Goal: Information Seeking & Learning: Learn about a topic

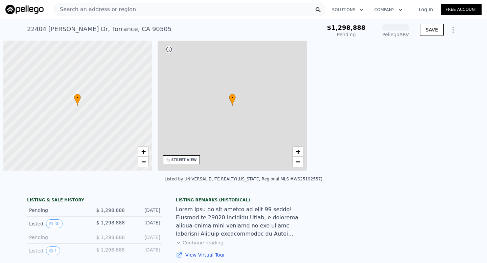
scroll to position [0, 3]
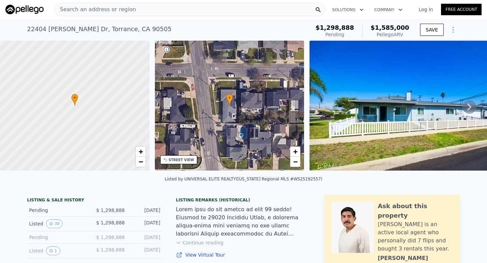
click at [470, 102] on icon at bounding box center [469, 107] width 14 height 14
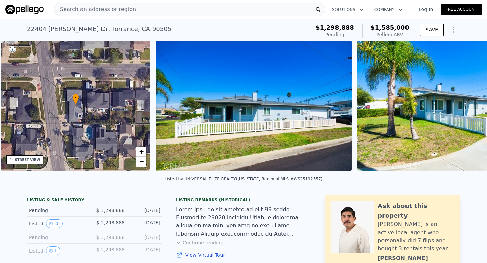
scroll to position [0, 157]
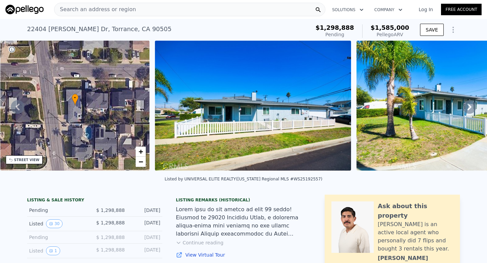
click at [470, 106] on icon at bounding box center [469, 106] width 4 height 7
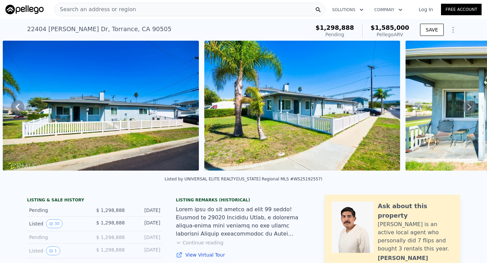
click at [470, 106] on icon at bounding box center [469, 106] width 4 height 7
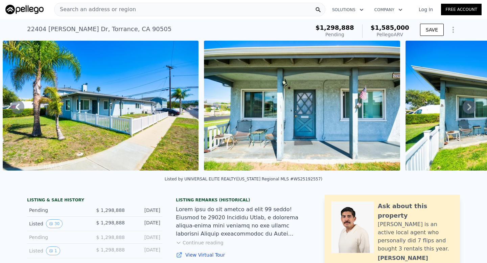
click at [470, 106] on icon at bounding box center [469, 106] width 4 height 7
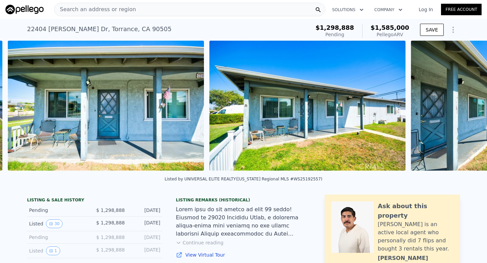
scroll to position [0, 712]
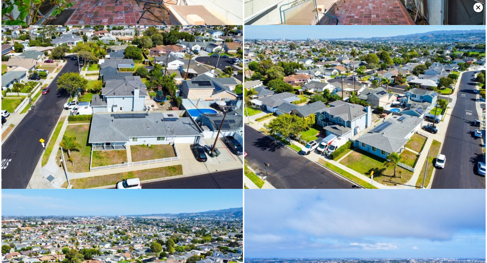
scroll to position [1744, 0]
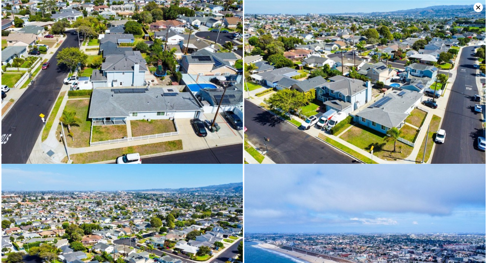
click at [474, 5] on icon at bounding box center [477, 7] width 9 height 9
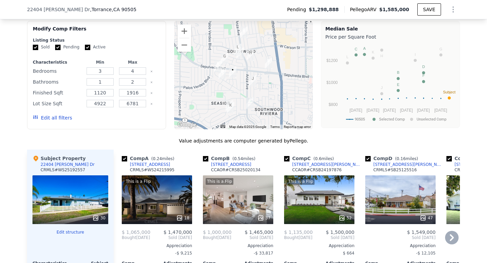
scroll to position [584, 0]
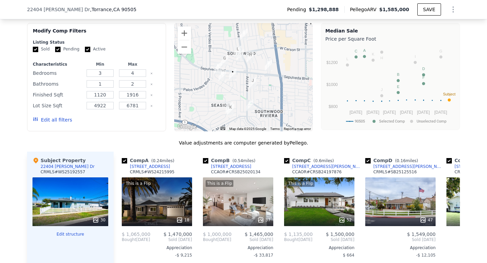
click at [244, 81] on div at bounding box center [243, 77] width 139 height 108
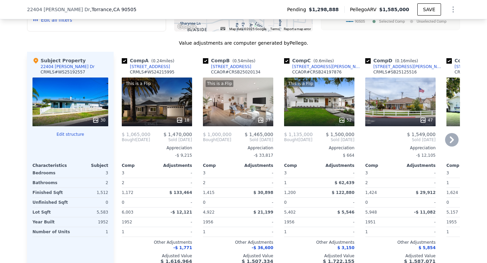
scroll to position [667, 0]
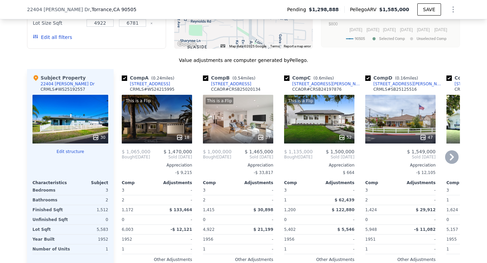
click at [160, 96] on div "This is a Flip 18" at bounding box center [157, 119] width 70 height 49
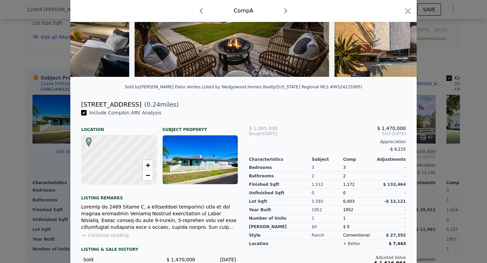
scroll to position [140, 0]
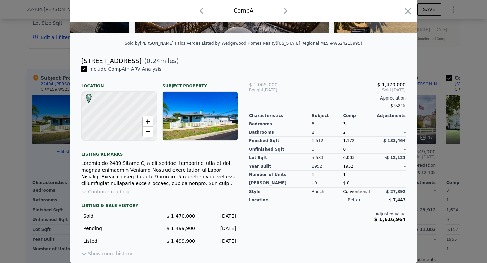
click at [100, 251] on button "Show more history" at bounding box center [106, 251] width 51 height 9
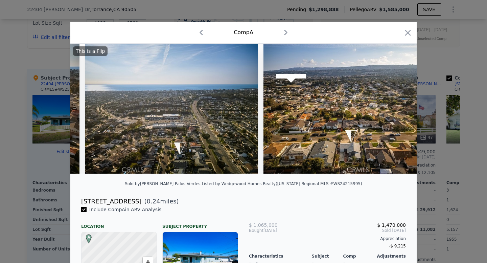
scroll to position [0, 3235]
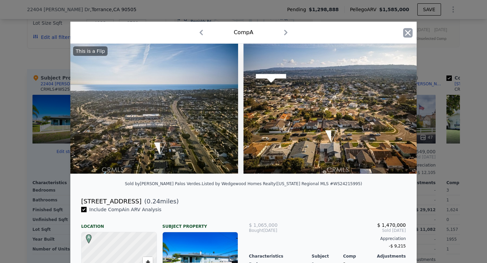
click at [406, 28] on icon "button" at bounding box center [407, 32] width 9 height 9
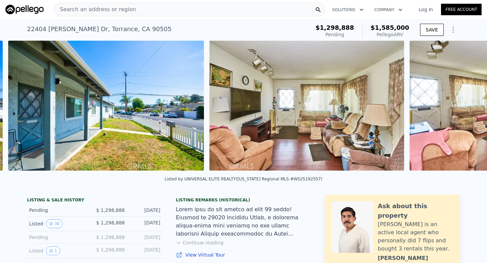
scroll to position [0, 1114]
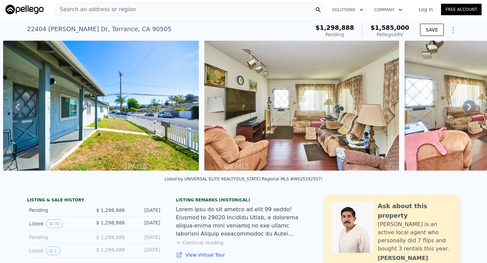
click at [85, 104] on img at bounding box center [101, 106] width 196 height 130
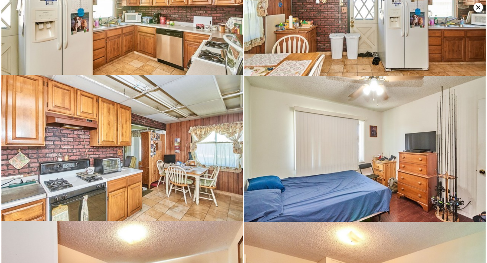
scroll to position [726, 0]
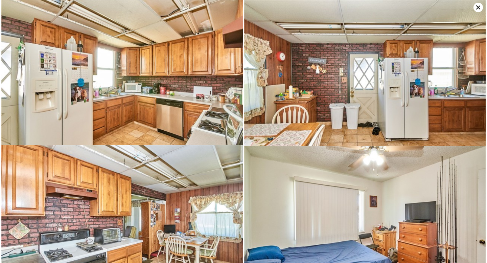
click at [221, 214] on img at bounding box center [121, 225] width 241 height 161
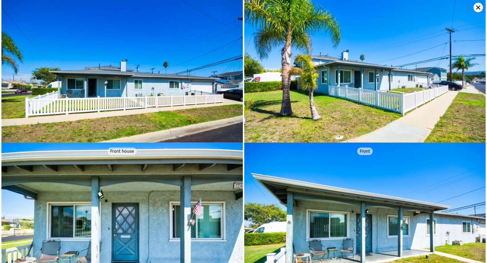
scroll to position [0, 0]
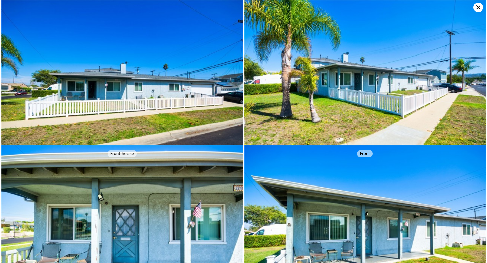
click at [477, 4] on icon at bounding box center [477, 7] width 9 height 9
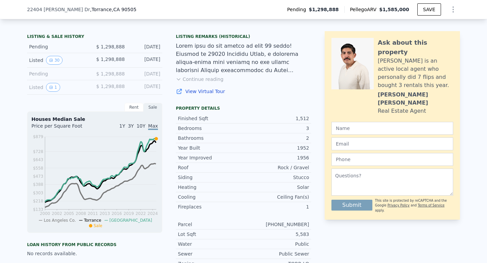
scroll to position [141, 0]
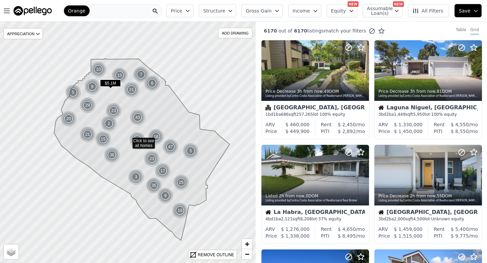
click at [190, 8] on icon "button" at bounding box center [187, 10] width 5 height 5
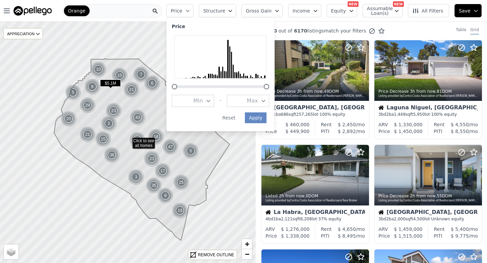
click at [208, 104] on button "Min" at bounding box center [193, 101] width 42 height 12
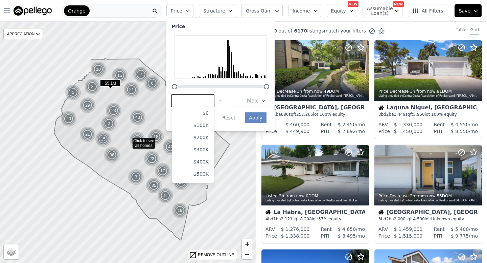
click at [210, 100] on input "number" at bounding box center [193, 101] width 42 height 12
type input "1000000"
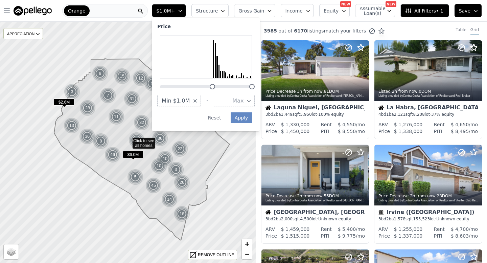
click at [251, 99] on icon "button" at bounding box center [248, 100] width 5 height 5
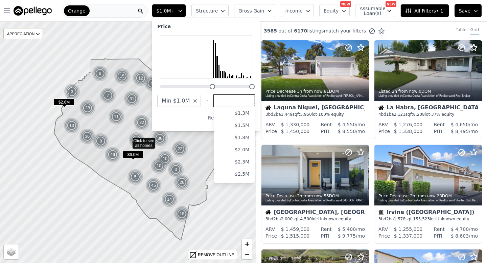
click at [249, 99] on input "number" at bounding box center [234, 101] width 41 height 12
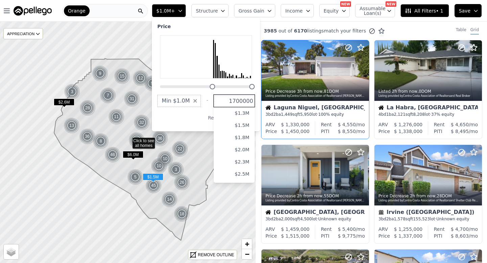
type input "1700000"
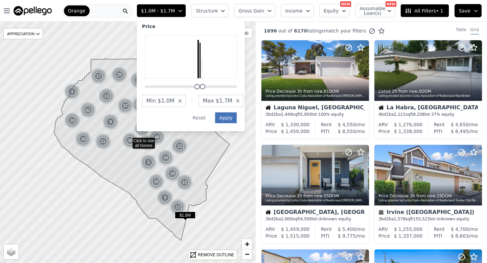
click at [232, 118] on button "Apply" at bounding box center [226, 117] width 22 height 11
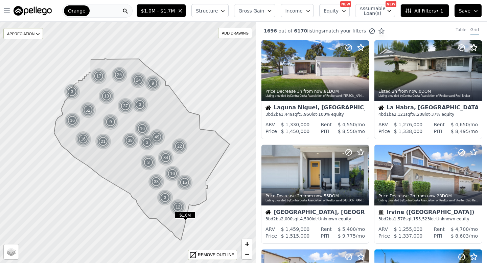
click at [219, 7] on button "Structure" at bounding box center [209, 10] width 37 height 13
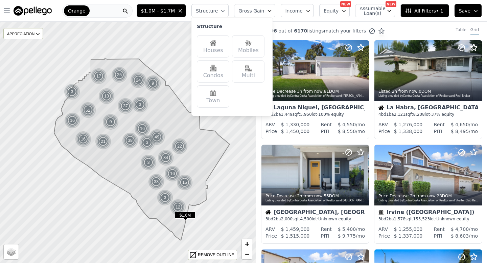
click at [216, 41] on img at bounding box center [213, 43] width 7 height 7
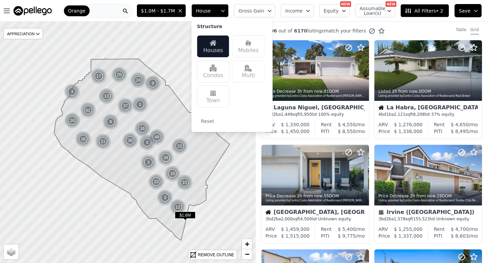
click at [253, 13] on span "Gross Gain" at bounding box center [251, 10] width 26 height 7
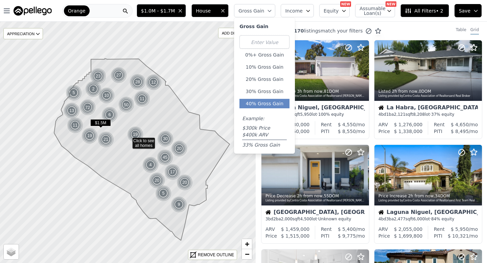
click at [266, 99] on button "40% Gross Gain" at bounding box center [264, 103] width 50 height 9
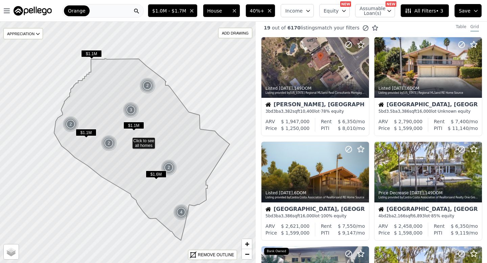
scroll to position [6, 0]
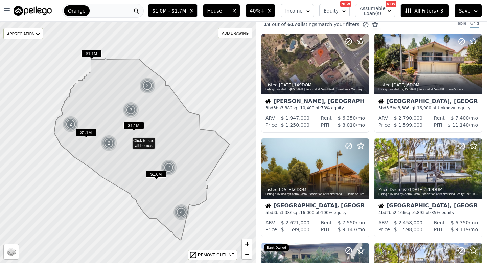
click at [251, 8] on button "40%+" at bounding box center [260, 10] width 30 height 13
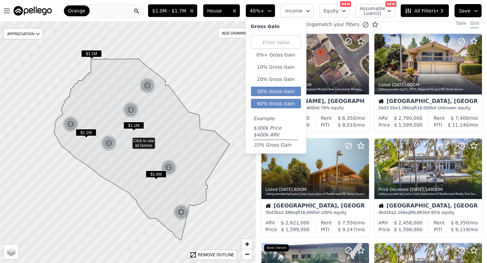
click at [282, 92] on button "30% Gross Gain" at bounding box center [276, 91] width 50 height 9
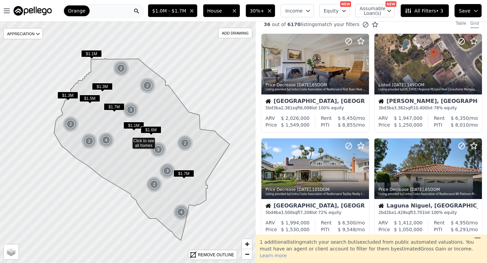
scroll to position [8, 0]
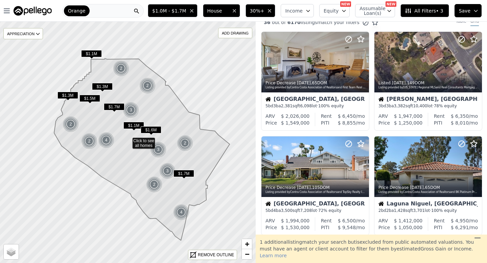
click at [259, 11] on span "30%+" at bounding box center [257, 10] width 15 height 7
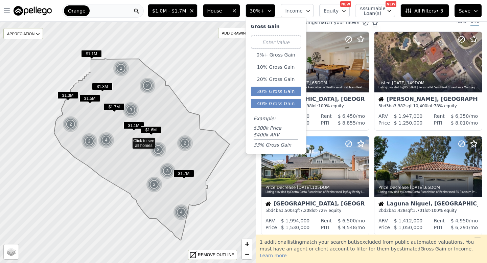
click at [280, 100] on button "40% Gross Gain" at bounding box center [276, 103] width 50 height 9
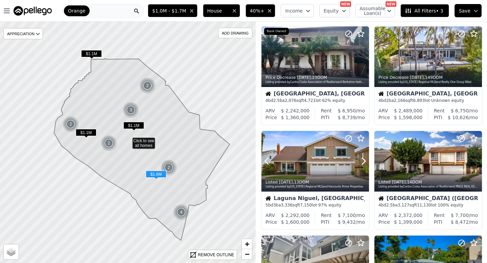
scroll to position [222, 0]
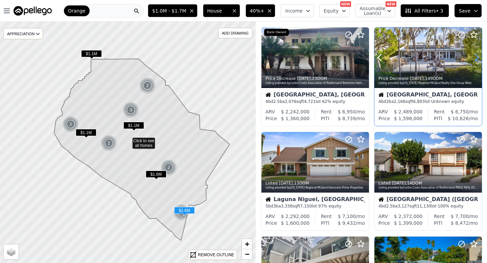
click at [473, 60] on icon at bounding box center [476, 57] width 11 height 11
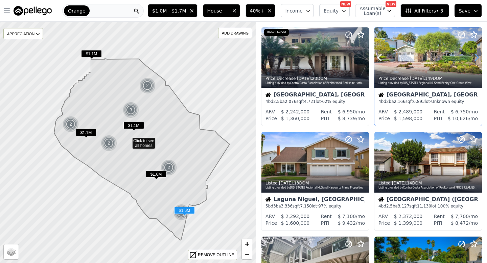
click at [473, 60] on icon at bounding box center [476, 57] width 11 height 11
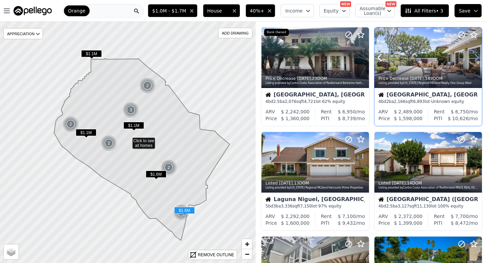
click at [473, 60] on icon at bounding box center [476, 57] width 11 height 11
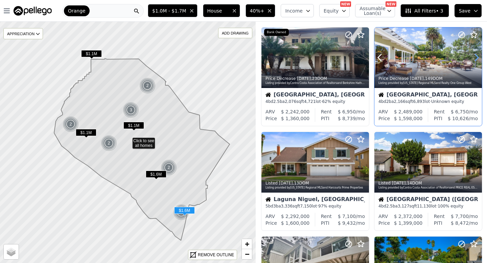
click at [473, 60] on icon at bounding box center [476, 57] width 11 height 11
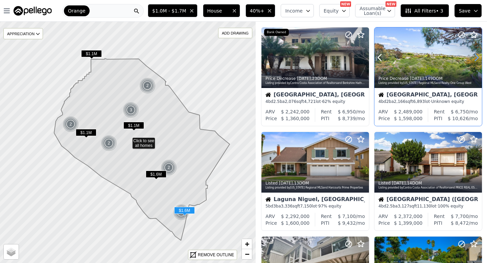
click at [473, 60] on icon at bounding box center [476, 57] width 11 height 11
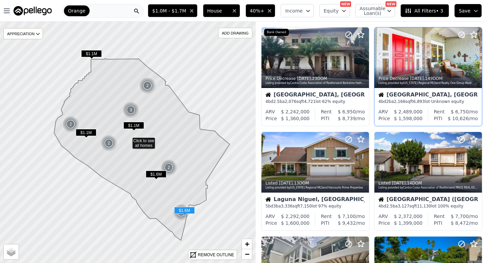
click at [473, 60] on icon at bounding box center [476, 57] width 11 height 11
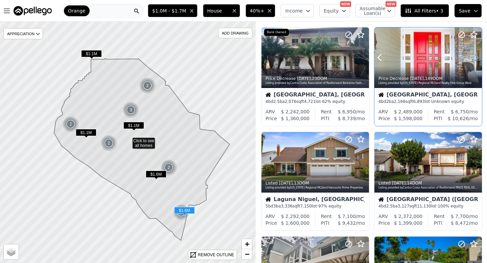
click at [473, 60] on icon at bounding box center [476, 57] width 11 height 11
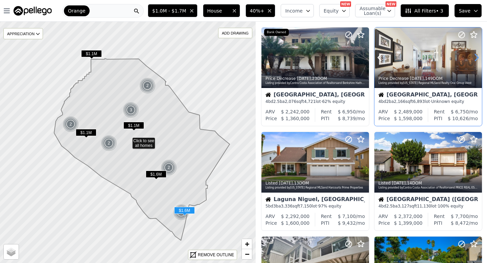
click at [473, 60] on icon at bounding box center [476, 57] width 11 height 11
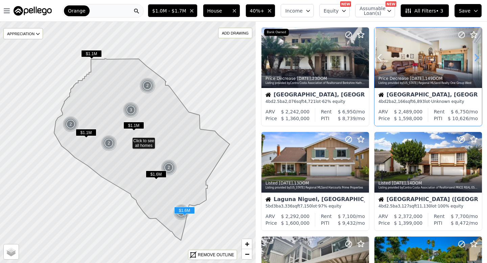
click at [473, 60] on icon at bounding box center [476, 57] width 11 height 11
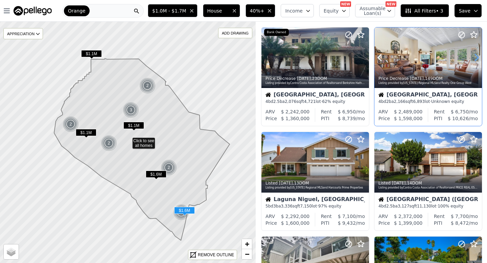
click at [473, 60] on icon at bounding box center [476, 57] width 11 height 11
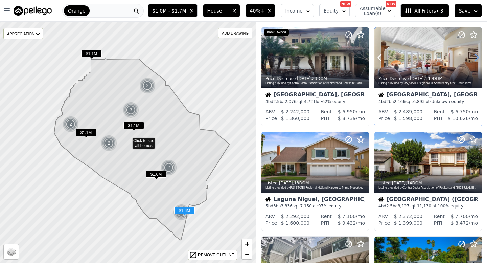
click at [473, 60] on icon at bounding box center [476, 57] width 11 height 11
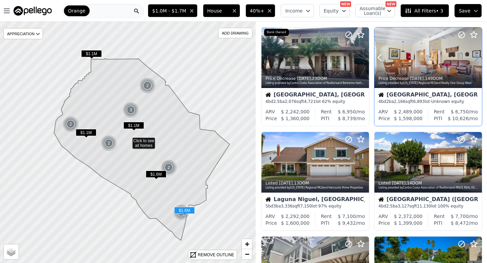
click at [473, 60] on icon at bounding box center [476, 57] width 11 height 11
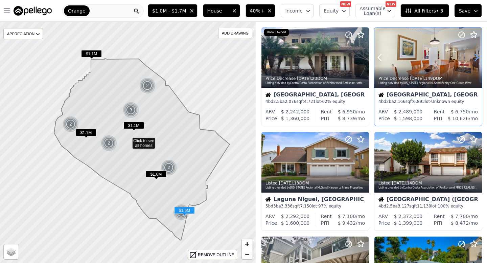
click at [473, 60] on icon at bounding box center [476, 57] width 11 height 11
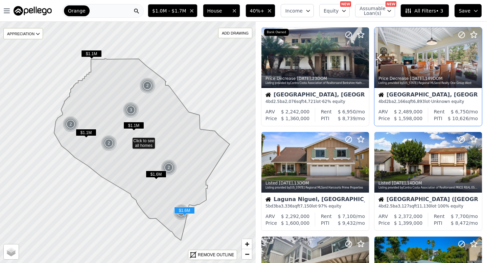
click at [473, 60] on icon at bounding box center [476, 57] width 11 height 11
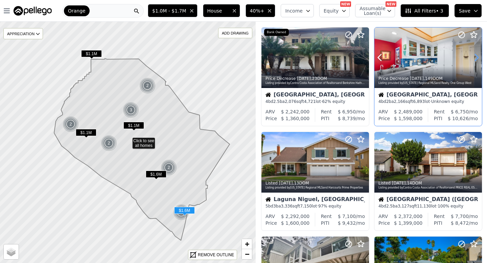
click at [473, 60] on icon at bounding box center [476, 57] width 11 height 11
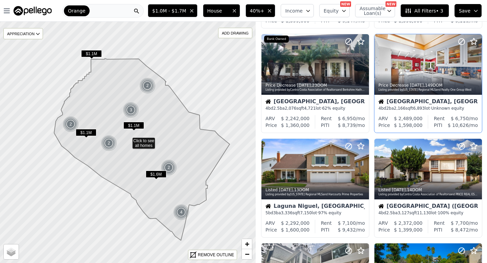
scroll to position [211, 0]
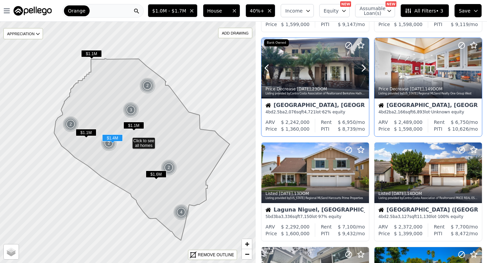
click at [333, 81] on div at bounding box center [314, 83] width 107 height 12
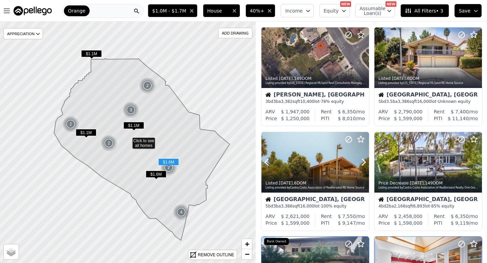
scroll to position [0, 0]
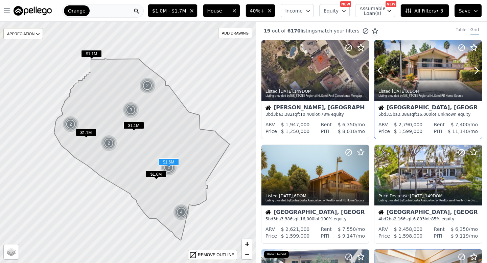
click at [430, 65] on div at bounding box center [427, 70] width 107 height 60
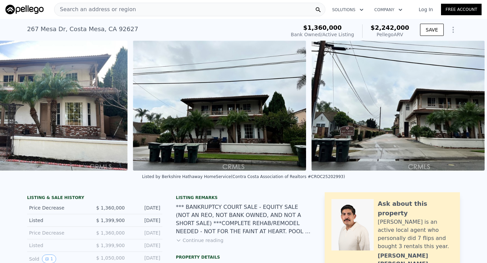
scroll to position [0, 358]
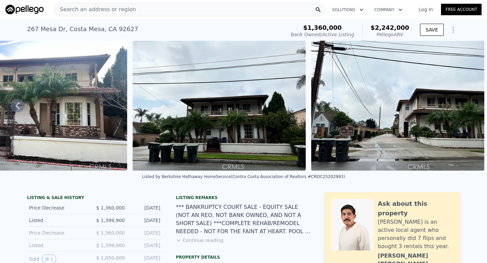
click at [211, 241] on button "Continue reading" at bounding box center [200, 240] width 48 height 7
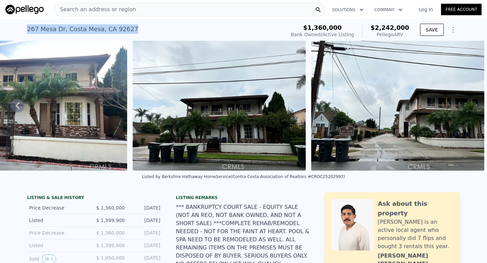
drag, startPoint x: 22, startPoint y: 29, endPoint x: 150, endPoint y: 32, distance: 128.8
click at [150, 32] on div "267 Mesa Dr , Costa Mesa , CA 92627 Bank Owned / Active at $1.360m (~ARV $2.242…" at bounding box center [243, 30] width 487 height 22
copy div "267 Mesa Dr , Costa Mesa , CA 92627"
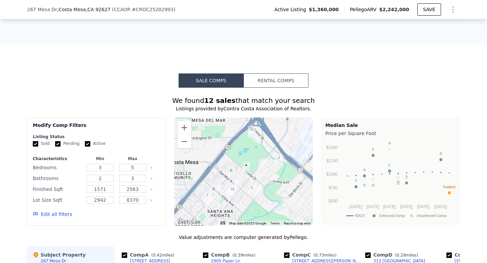
scroll to position [541, 0]
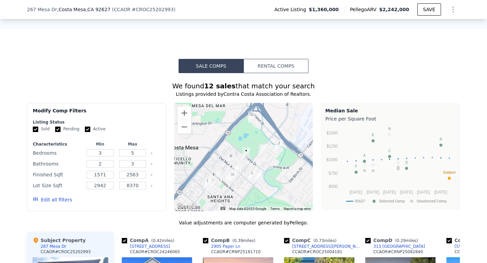
click at [249, 172] on img "380 Mira Loma Pl" at bounding box center [251, 174] width 7 height 11
click at [243, 161] on div at bounding box center [243, 157] width 139 height 108
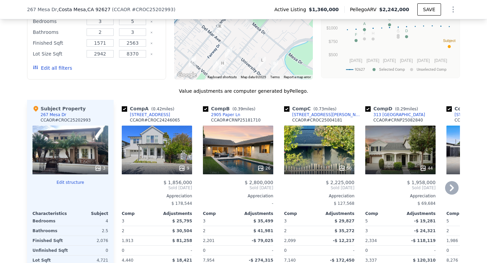
scroll to position [685, 0]
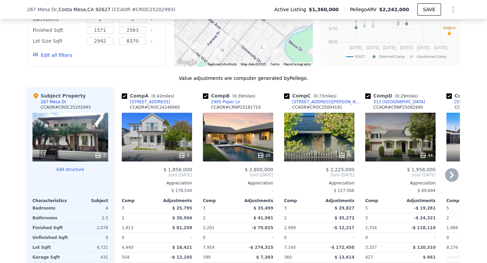
click at [398, 141] on div "44" at bounding box center [400, 137] width 70 height 49
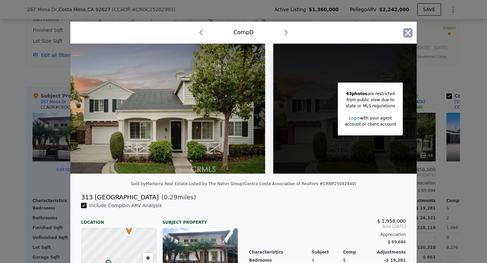
click at [408, 33] on icon "button" at bounding box center [408, 33] width 6 height 6
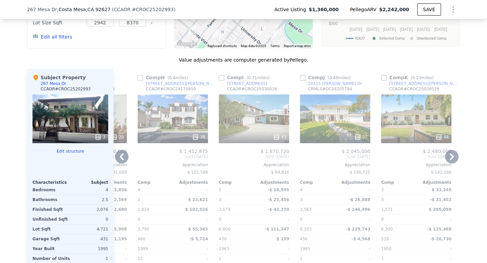
scroll to position [684, 0]
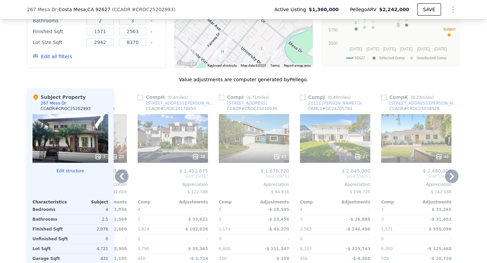
click at [407, 104] on div "219 Lillian Pl" at bounding box center [424, 102] width 70 height 5
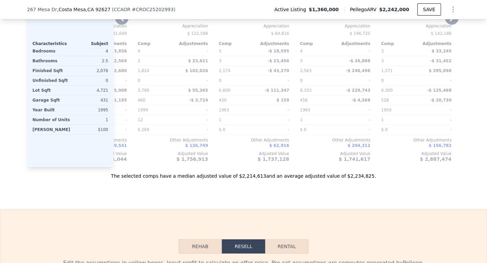
scroll to position [758, 0]
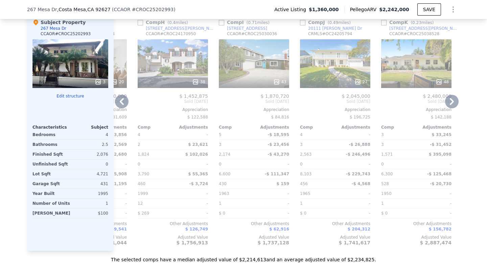
click at [120, 97] on icon at bounding box center [122, 102] width 14 height 14
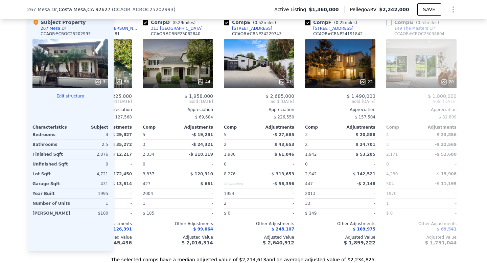
scroll to position [0, 0]
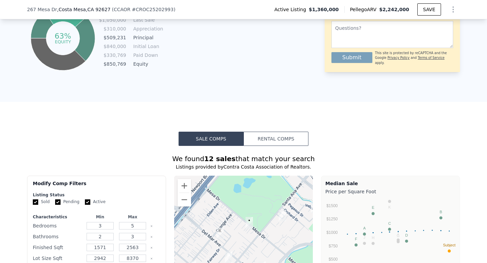
scroll to position [436, 0]
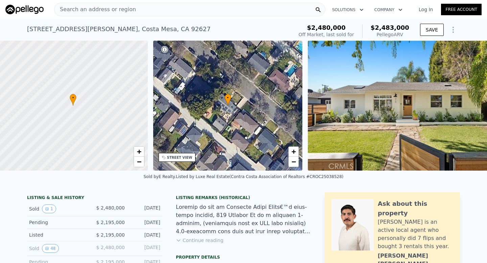
scroll to position [0, 3]
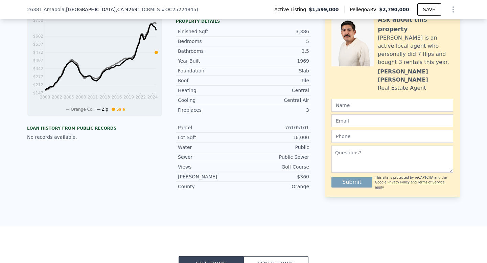
scroll to position [2, 0]
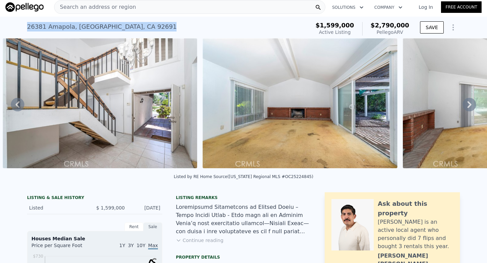
drag, startPoint x: 23, startPoint y: 27, endPoint x: 152, endPoint y: 26, distance: 129.8
click at [152, 26] on div "26381 Amapola , [GEOGRAPHIC_DATA] Active at $1.599m (~ARV $2.790m ) $1,599,000 …" at bounding box center [243, 28] width 487 height 22
copy div "26381 Amapola , [GEOGRAPHIC_DATA]"
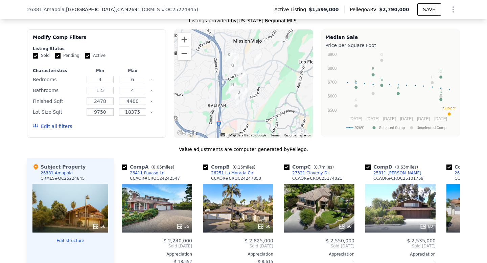
scroll to position [489, 0]
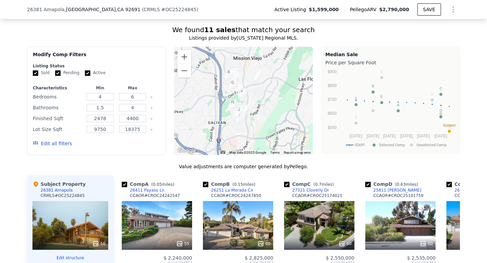
click at [257, 104] on div at bounding box center [243, 101] width 139 height 108
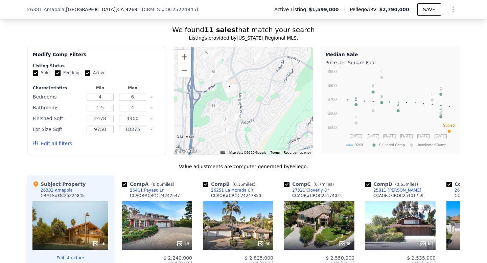
click at [257, 104] on div at bounding box center [243, 101] width 139 height 108
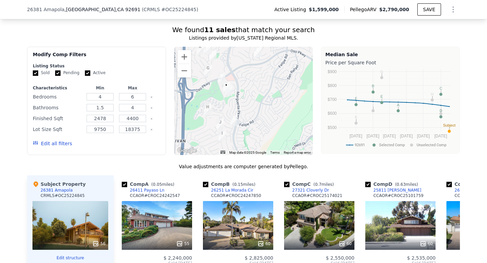
click at [257, 104] on div at bounding box center [243, 101] width 139 height 108
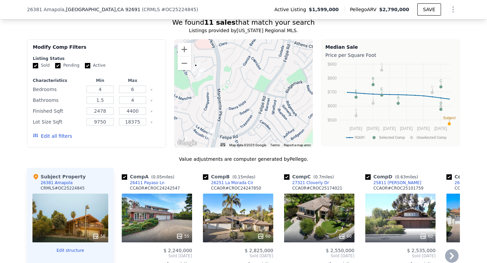
scroll to position [475, 0]
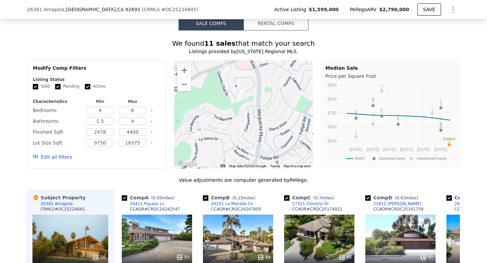
drag, startPoint x: 236, startPoint y: 124, endPoint x: 279, endPoint y: 124, distance: 42.9
click at [279, 124] on div at bounding box center [243, 114] width 139 height 108
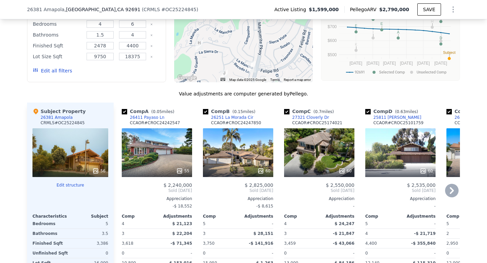
scroll to position [572, 0]
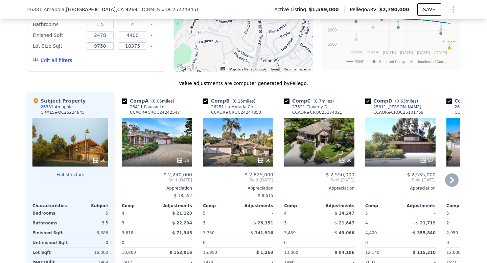
click at [168, 144] on div "55" at bounding box center [157, 142] width 70 height 49
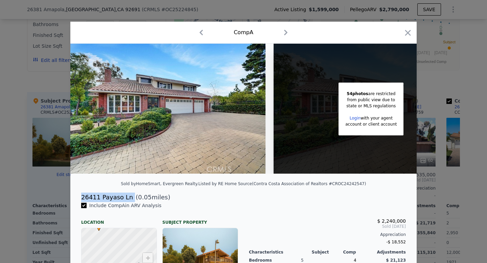
drag, startPoint x: 82, startPoint y: 194, endPoint x: 129, endPoint y: 199, distance: 48.0
click at [129, 199] on div "26411 Payaso Ln ( 0.05 miles)" at bounding box center [243, 196] width 335 height 9
copy div "26411 Payaso Ln"
click at [408, 33] on icon "button" at bounding box center [408, 33] width 6 height 6
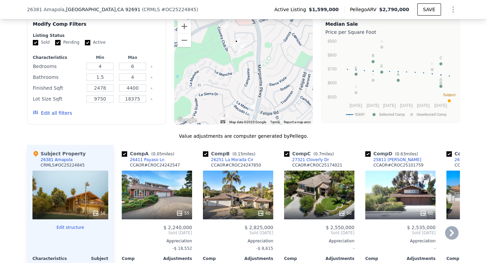
scroll to position [505, 0]
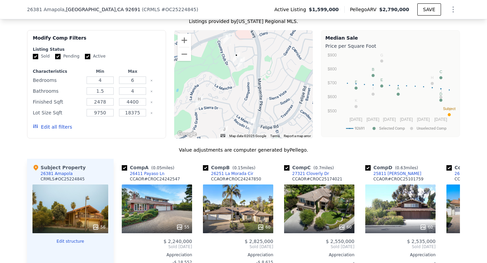
click at [240, 85] on div at bounding box center [243, 84] width 139 height 108
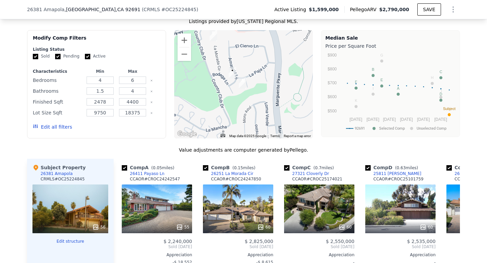
drag, startPoint x: 230, startPoint y: 59, endPoint x: 230, endPoint y: 103, distance: 43.9
click at [230, 103] on div at bounding box center [243, 84] width 139 height 108
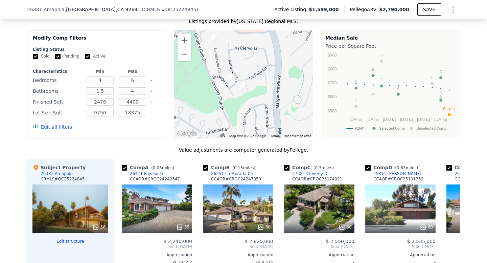
click at [235, 80] on img "26381 Amapola" at bounding box center [231, 74] width 7 height 11
click at [211, 74] on div at bounding box center [243, 84] width 139 height 108
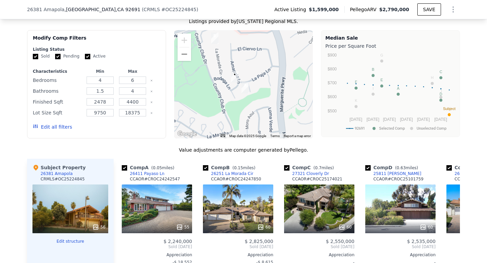
click at [211, 74] on div at bounding box center [243, 84] width 139 height 108
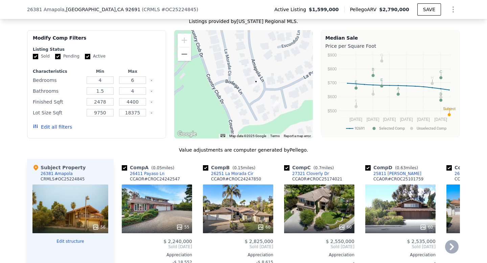
click at [236, 215] on div "60" at bounding box center [238, 208] width 70 height 49
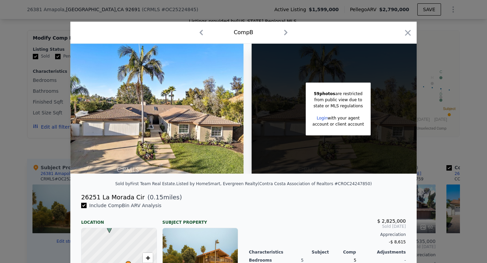
click at [17, 142] on div at bounding box center [243, 131] width 487 height 263
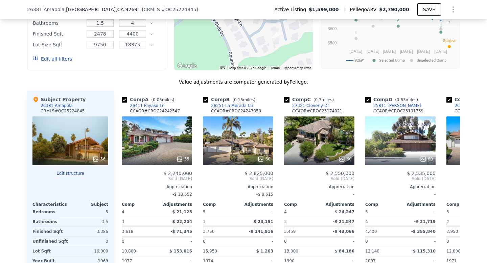
scroll to position [574, 0]
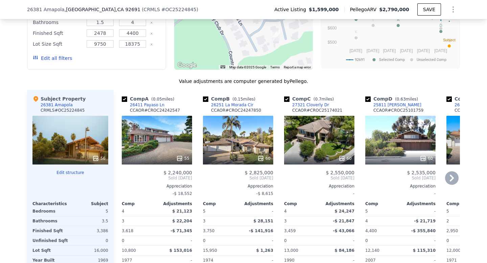
click at [235, 104] on div "26251 La Morada Cir" at bounding box center [232, 104] width 42 height 5
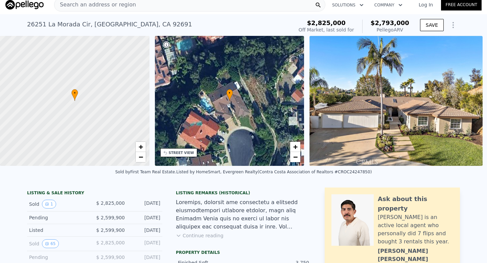
scroll to position [5, 0]
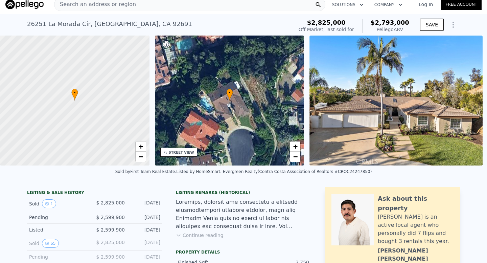
click at [215, 235] on button "Continue reading" at bounding box center [200, 234] width 48 height 7
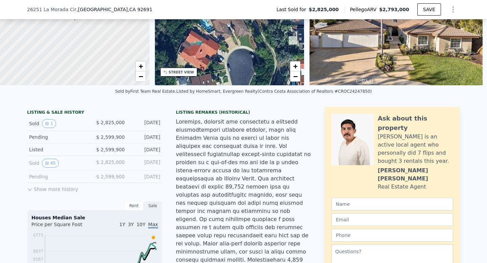
scroll to position [92, 0]
